Goal: Information Seeking & Learning: Understand process/instructions

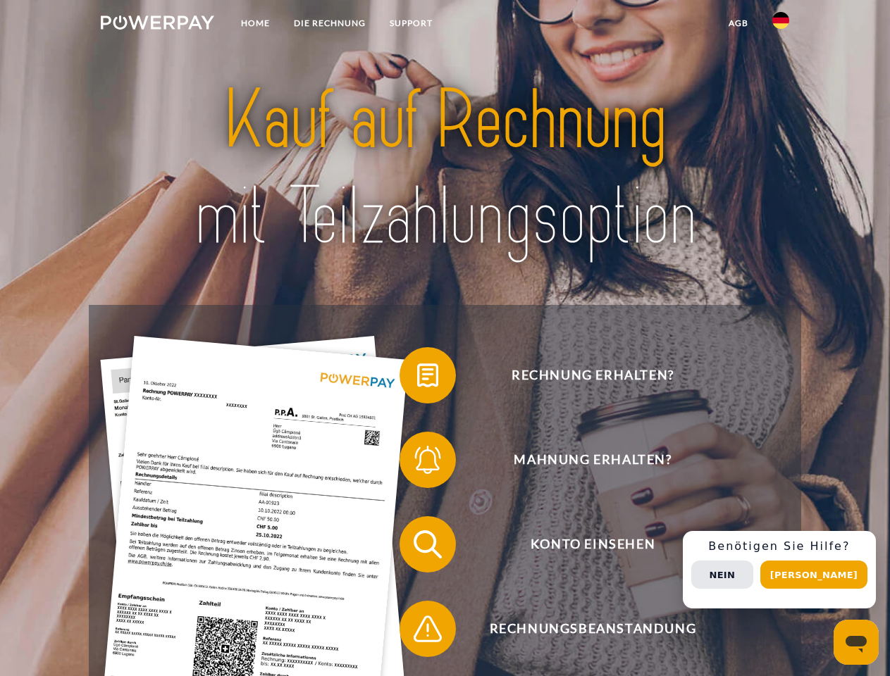
click at [157, 25] on img at bounding box center [157, 22] width 113 height 14
click at [780, 25] on img at bounding box center [780, 20] width 17 height 17
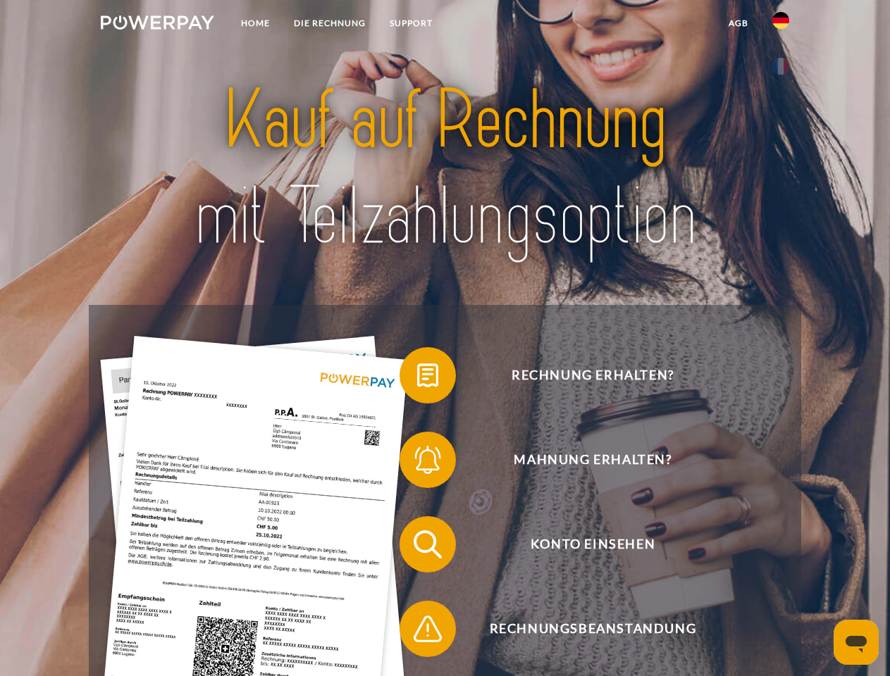
click at [738, 23] on link "agb" at bounding box center [738, 23] width 44 height 25
click at [417, 378] on span at bounding box center [406, 375] width 70 height 70
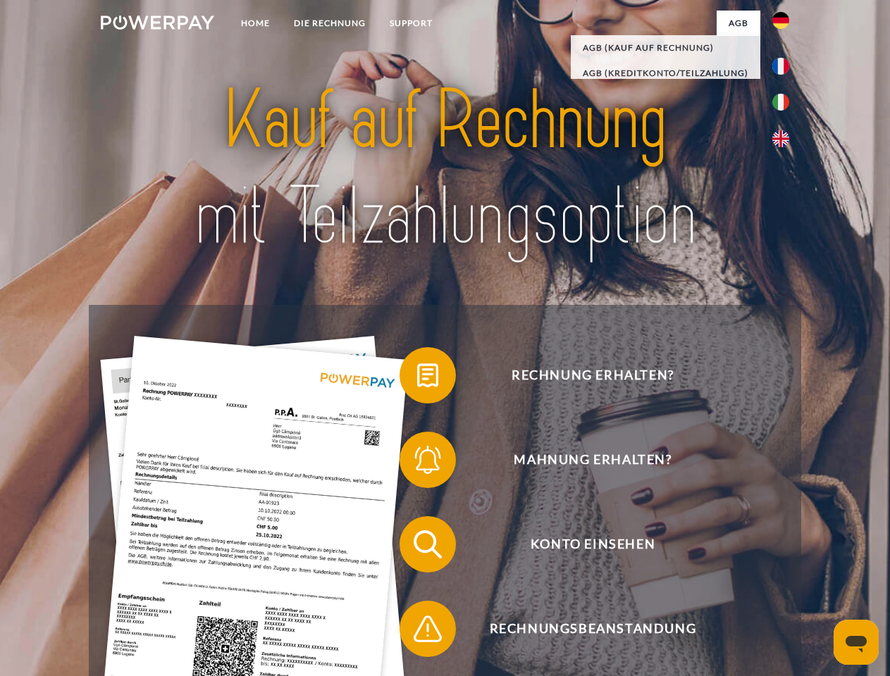
click at [417, 463] on span at bounding box center [406, 460] width 70 height 70
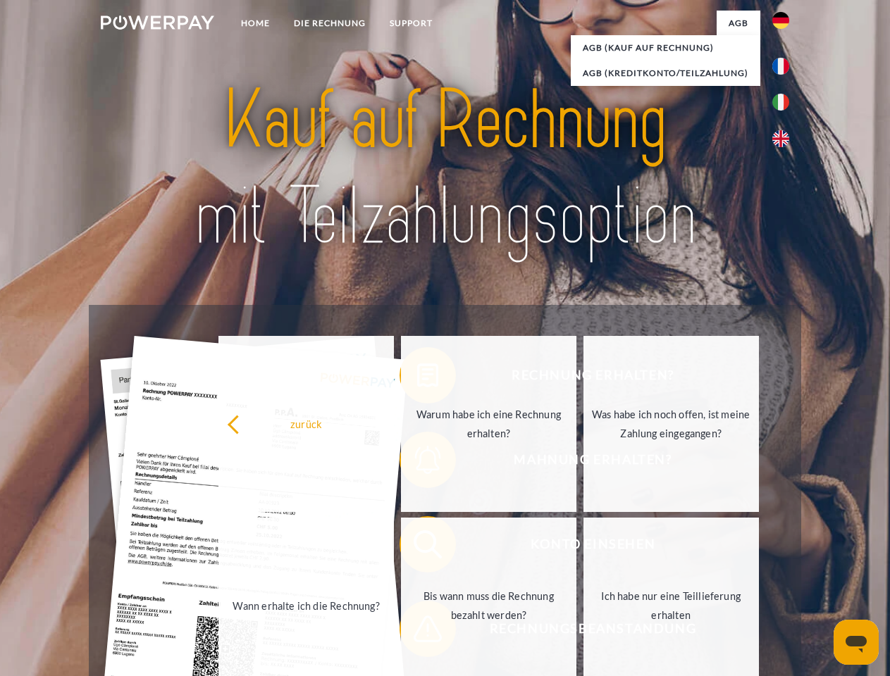
click at [417, 547] on link "Bis wann muss die Rechnung bezahlt werden?" at bounding box center [488, 606] width 175 height 176
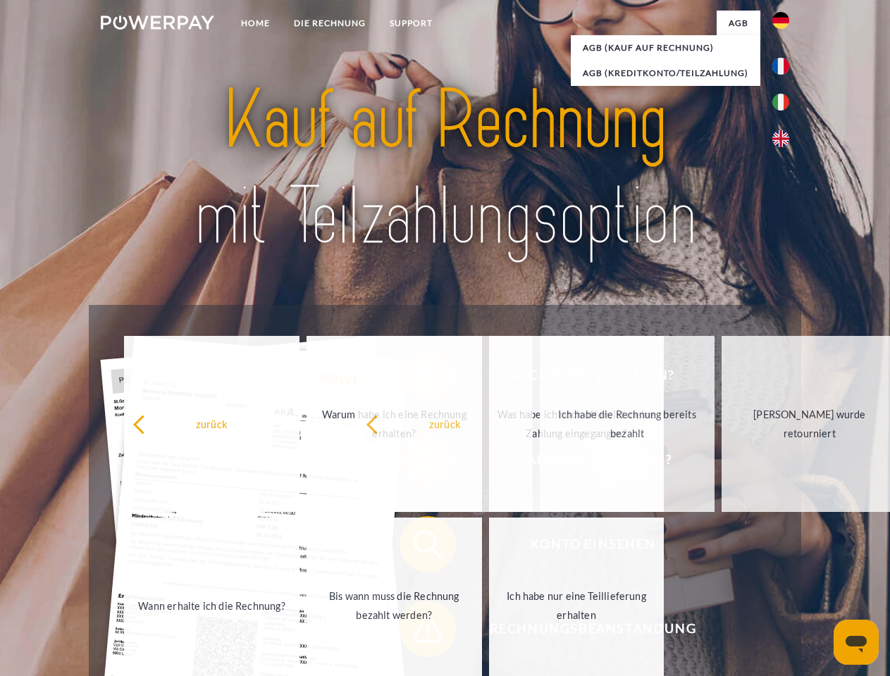
click at [417, 632] on span at bounding box center [406, 629] width 70 height 70
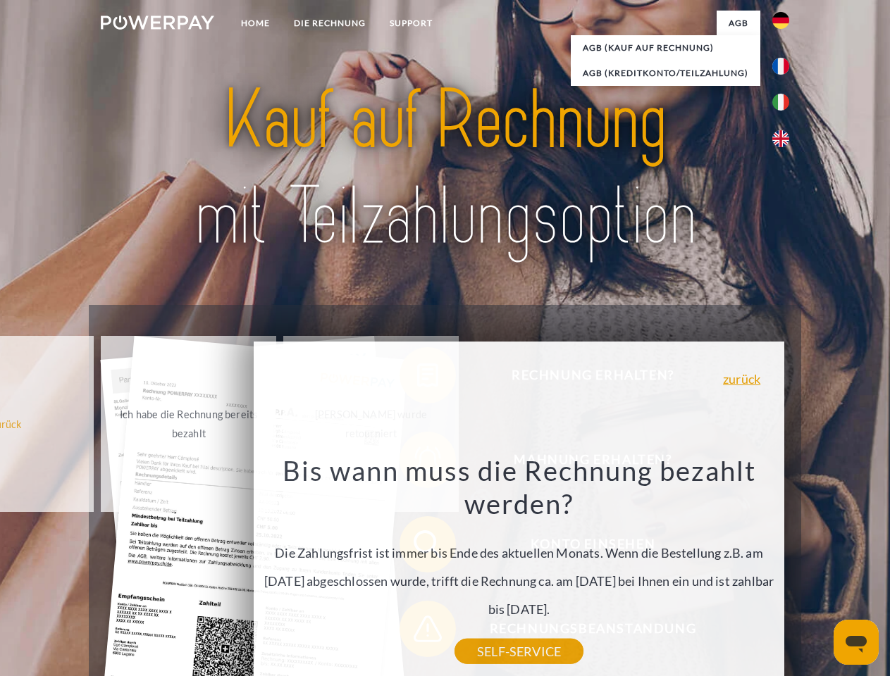
click at [784, 570] on div "Rechnung erhalten? Mahnung erhalten? Konto einsehen" at bounding box center [444, 587] width 711 height 564
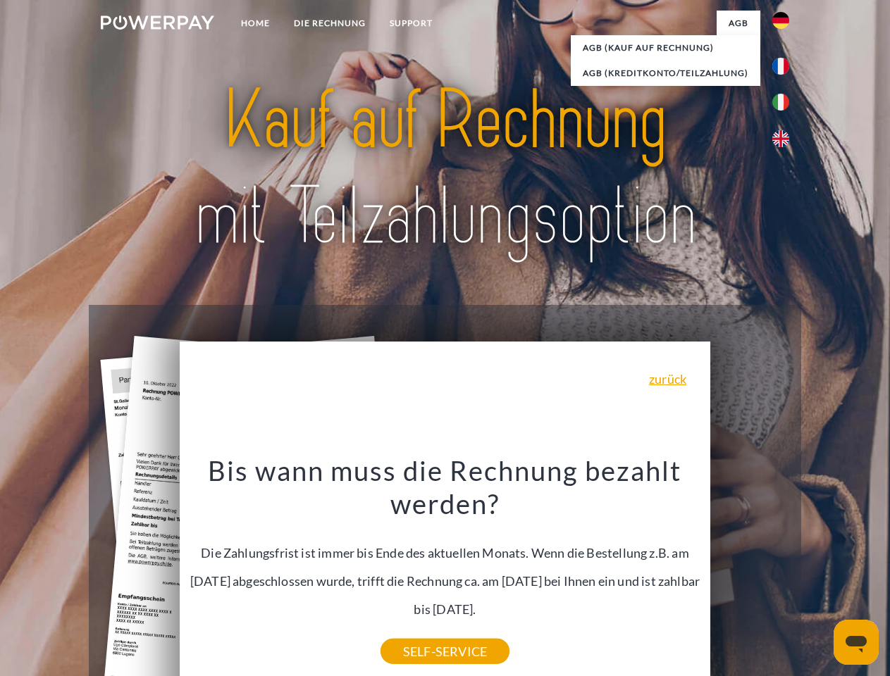
click at [749, 573] on span "Konto einsehen" at bounding box center [592, 544] width 345 height 56
click at [819, 575] on header "Home DIE RECHNUNG SUPPORT" at bounding box center [445, 486] width 890 height 973
